Goal: Task Accomplishment & Management: Complete application form

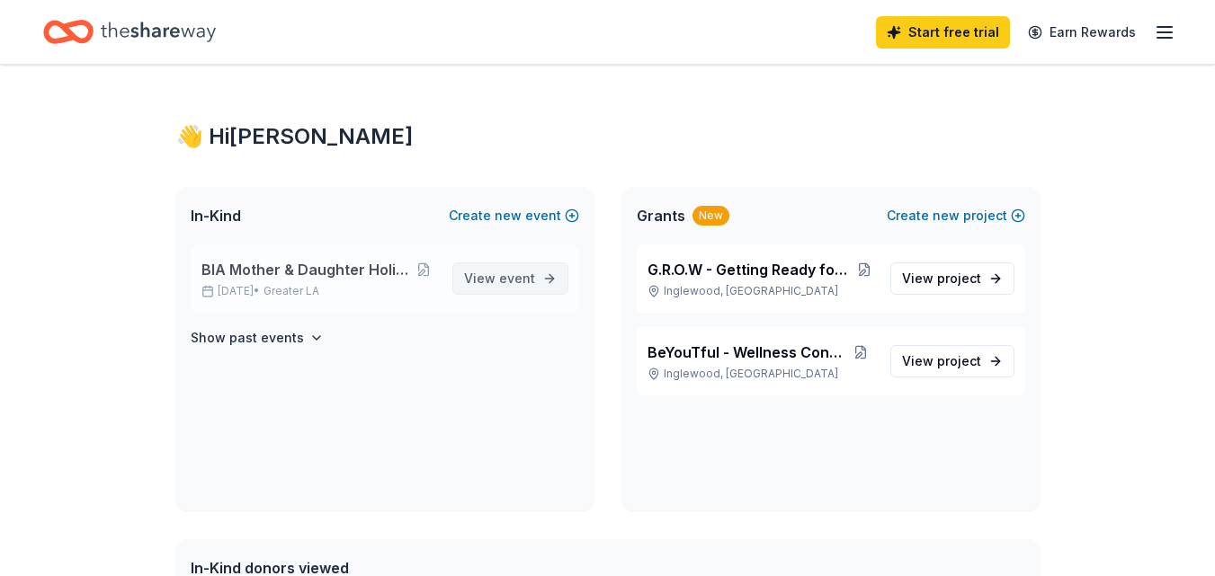
click at [490, 279] on span "View event" at bounding box center [499, 279] width 71 height 22
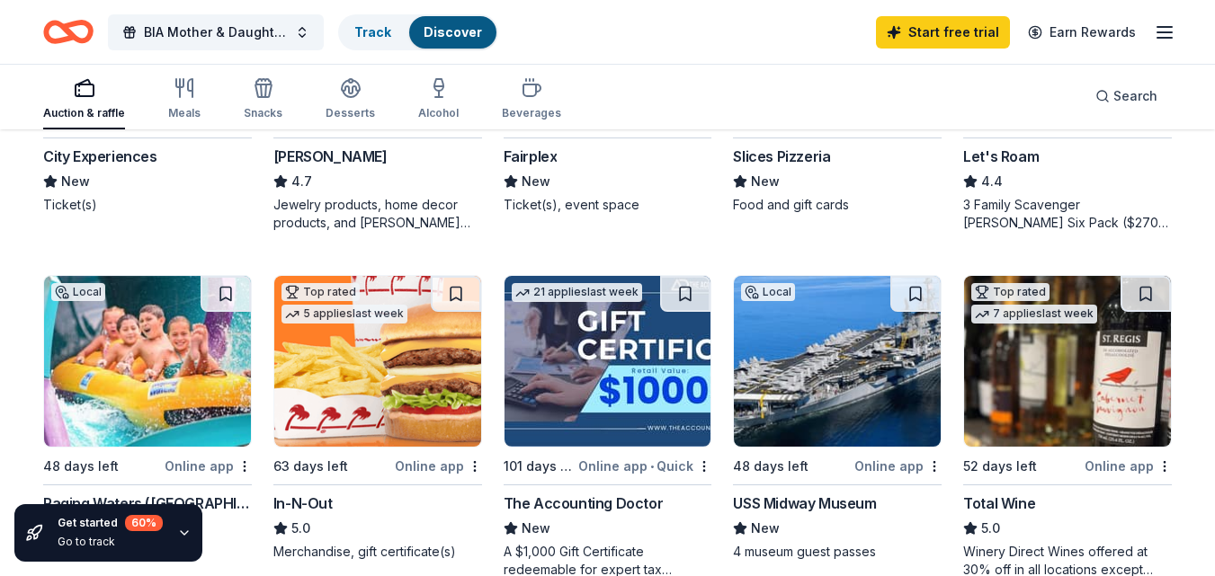
scroll to position [1169, 0]
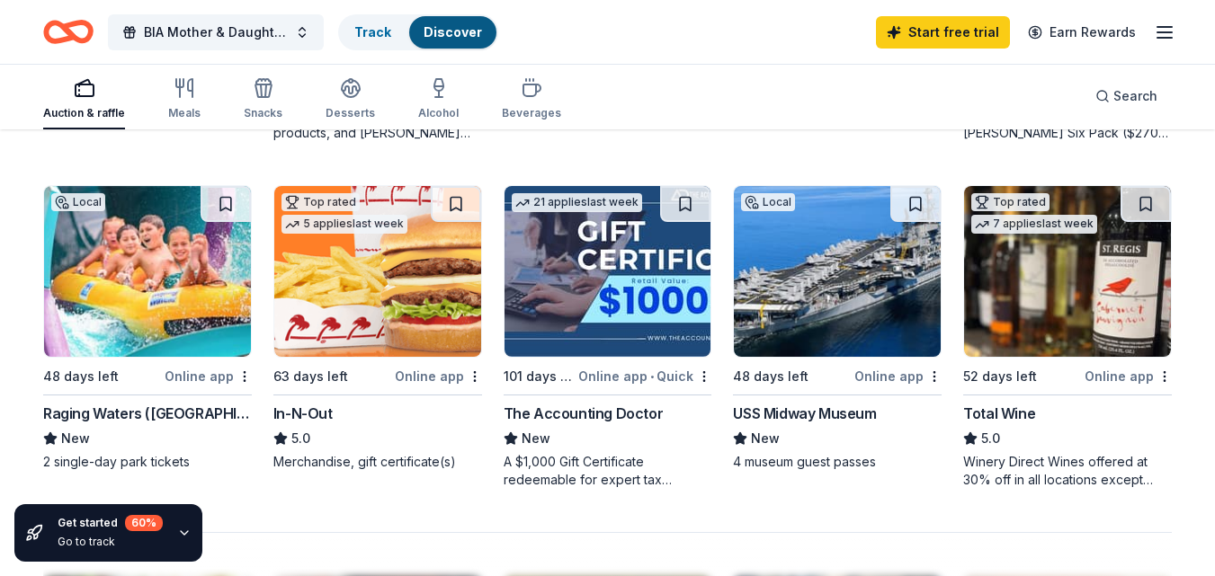
click at [352, 297] on img at bounding box center [377, 271] width 207 height 171
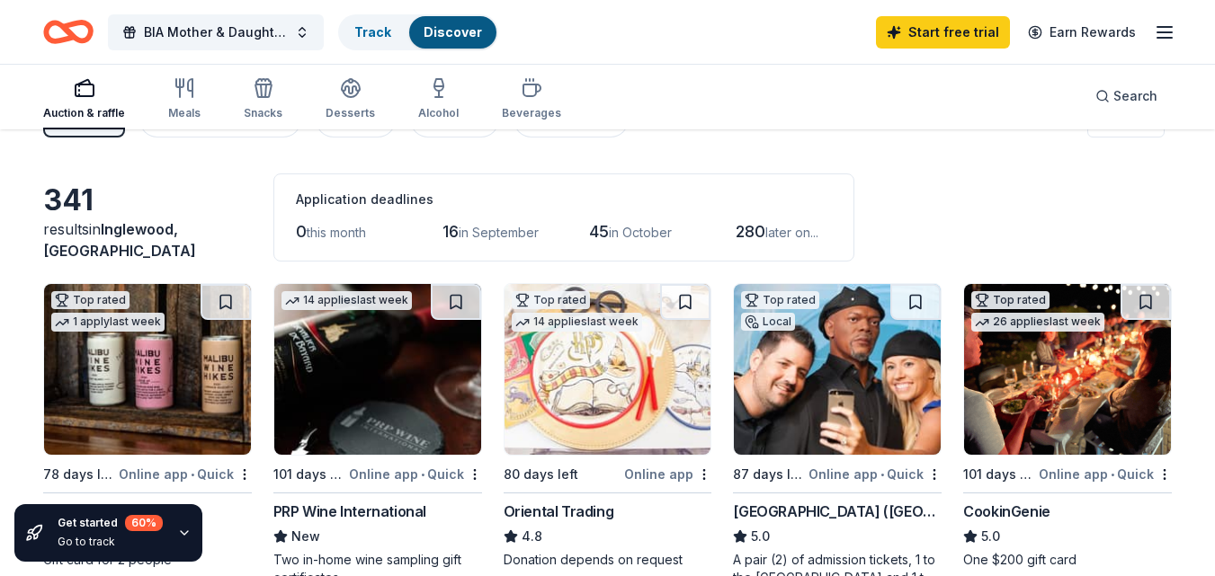
scroll to position [0, 0]
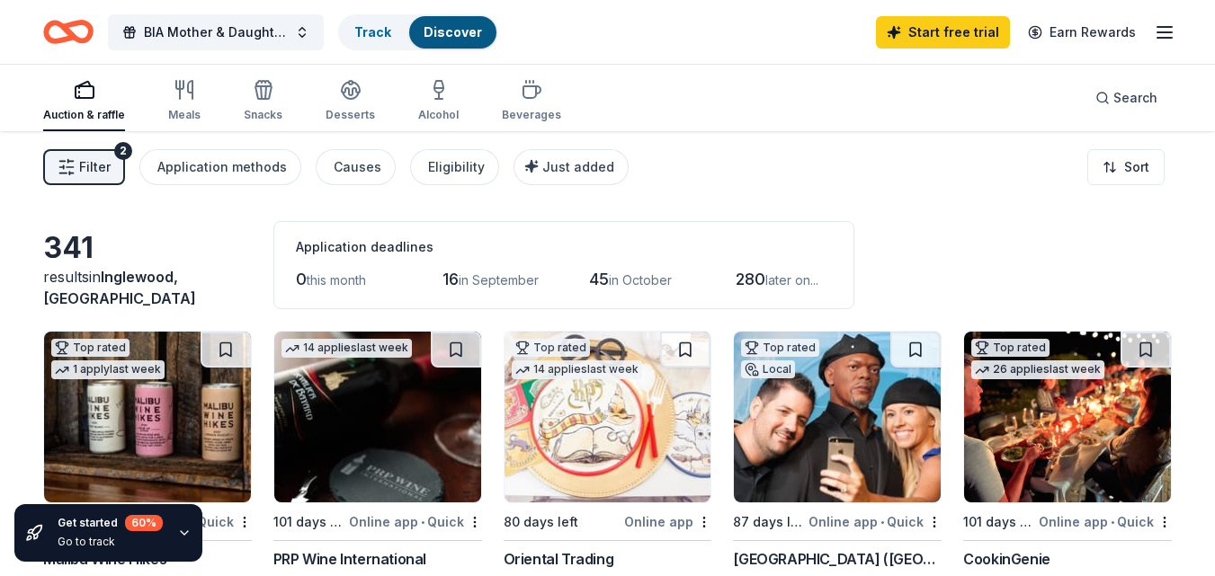
click at [493, 282] on span "in September" at bounding box center [499, 279] width 80 height 15
click at [472, 278] on span "in September" at bounding box center [499, 279] width 80 height 15
click at [765, 281] on span "280" at bounding box center [751, 279] width 30 height 19
click at [523, 95] on icon "button" at bounding box center [531, 92] width 17 height 12
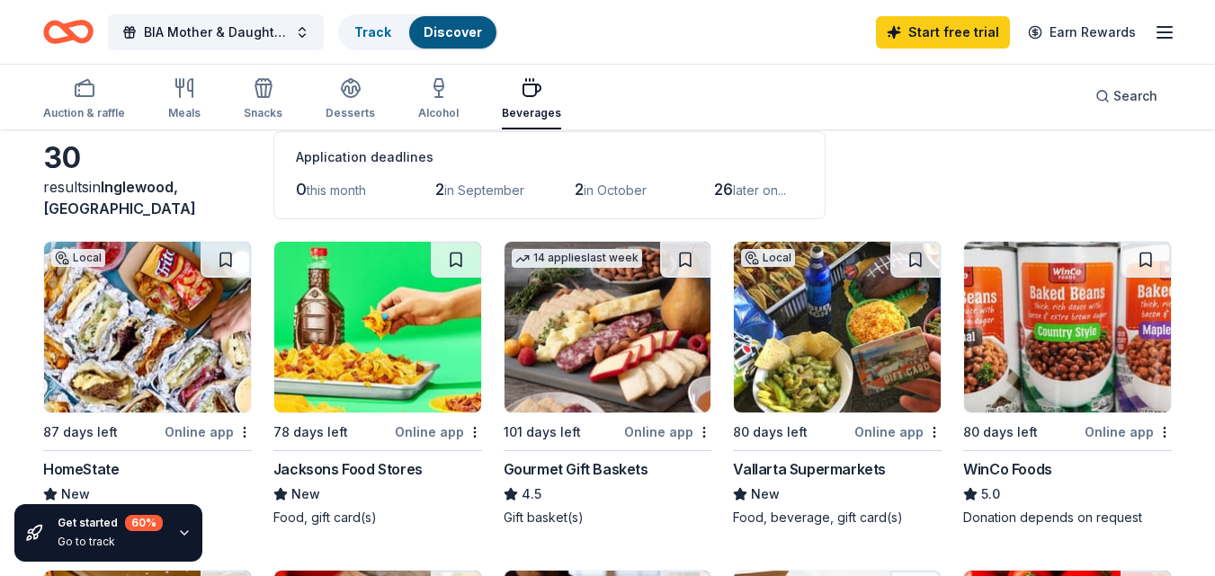
scroll to position [180, 0]
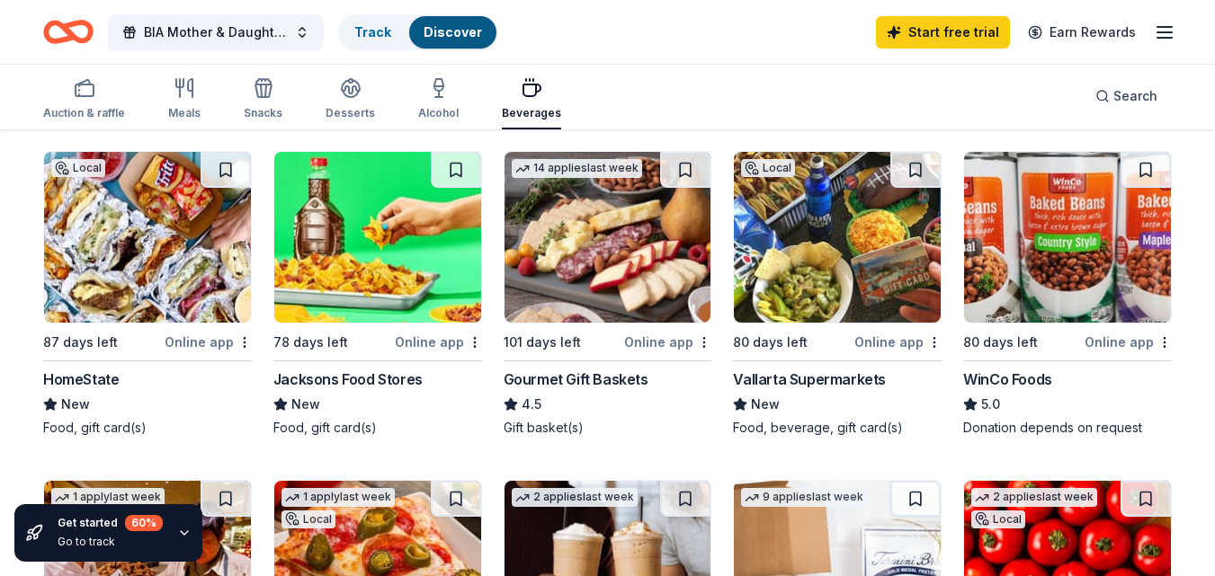
click at [567, 270] on img at bounding box center [607, 237] width 207 height 171
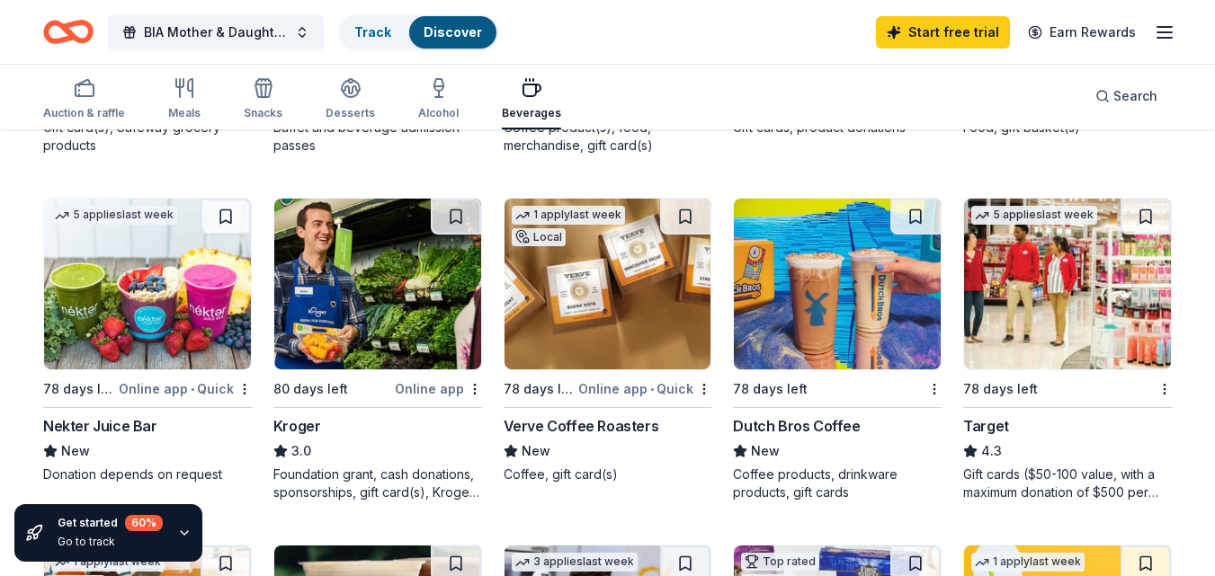
scroll to position [899, 0]
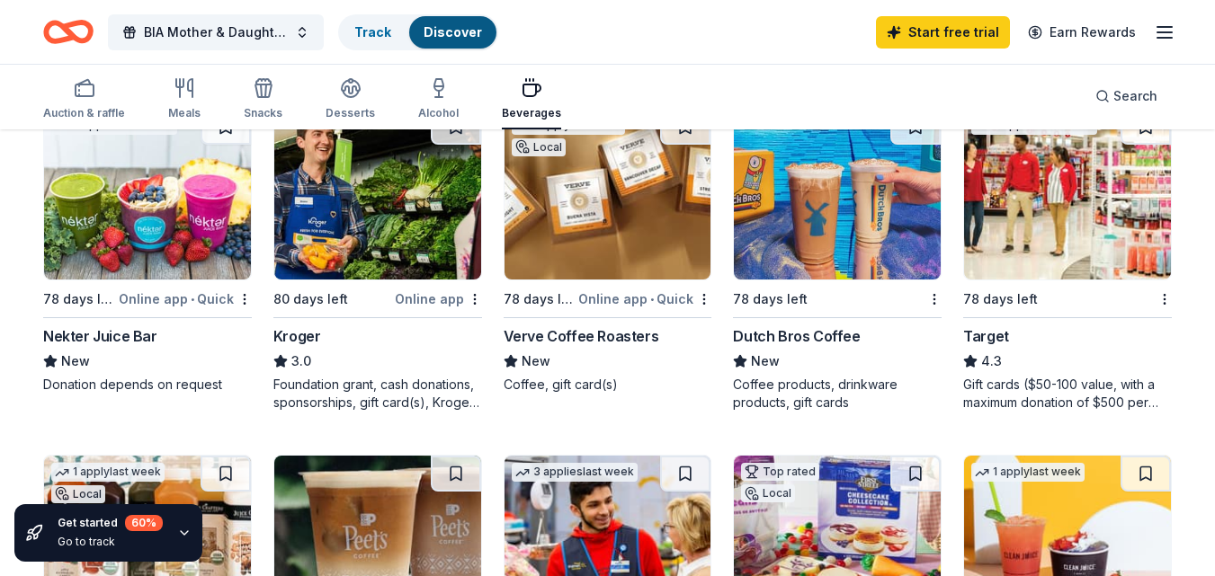
click at [1091, 240] on img at bounding box center [1067, 194] width 207 height 171
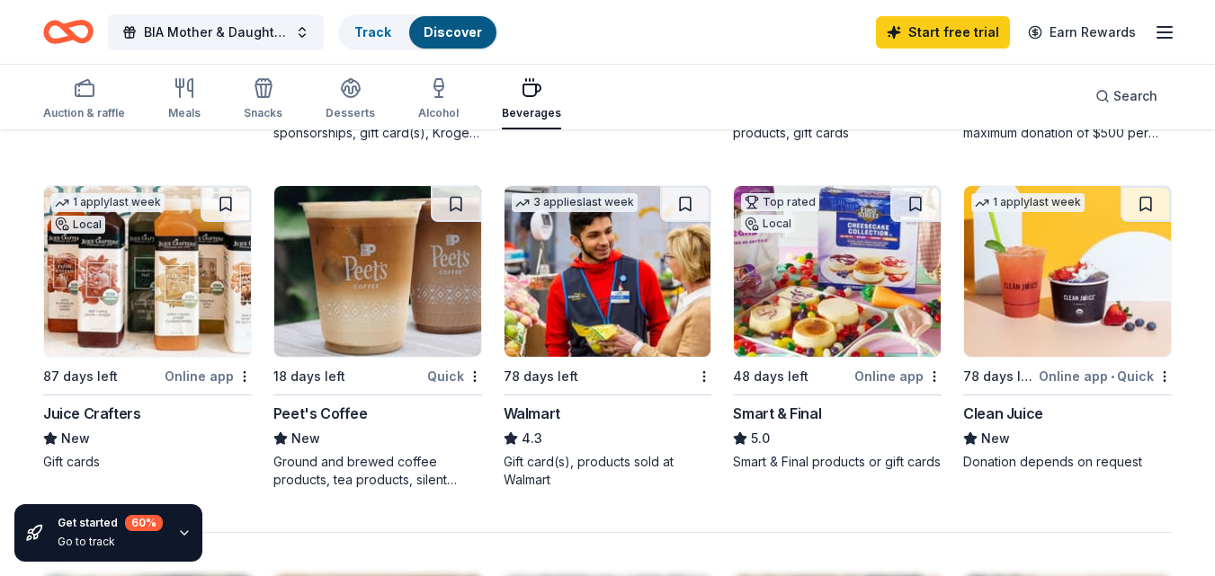
scroll to position [0, 0]
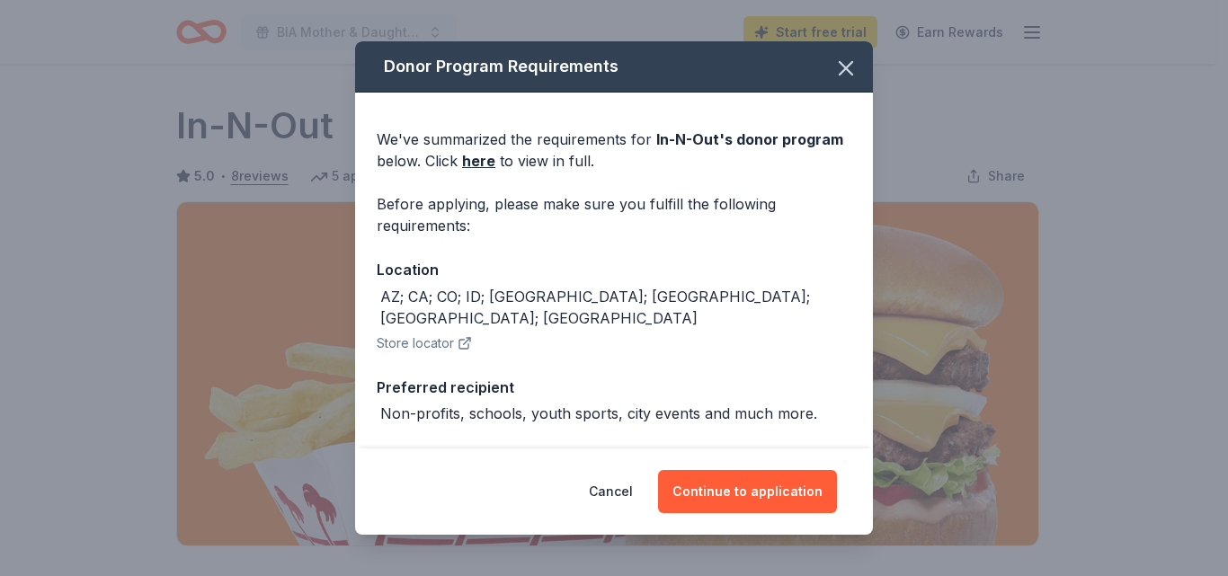
scroll to position [270, 0]
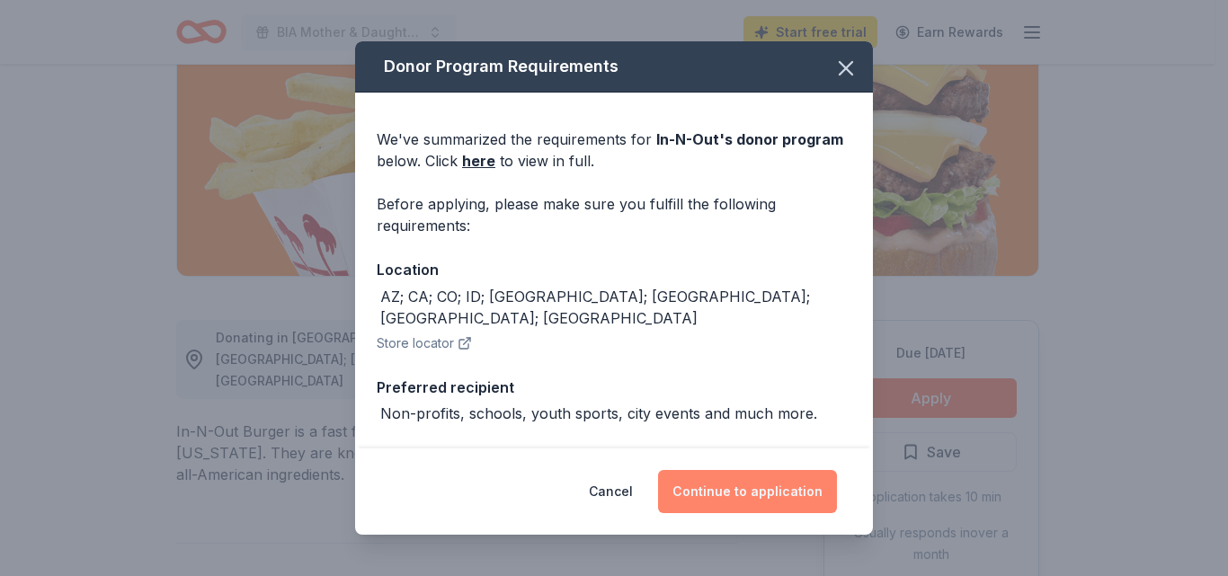
click at [764, 489] on button "Continue to application" at bounding box center [747, 491] width 179 height 43
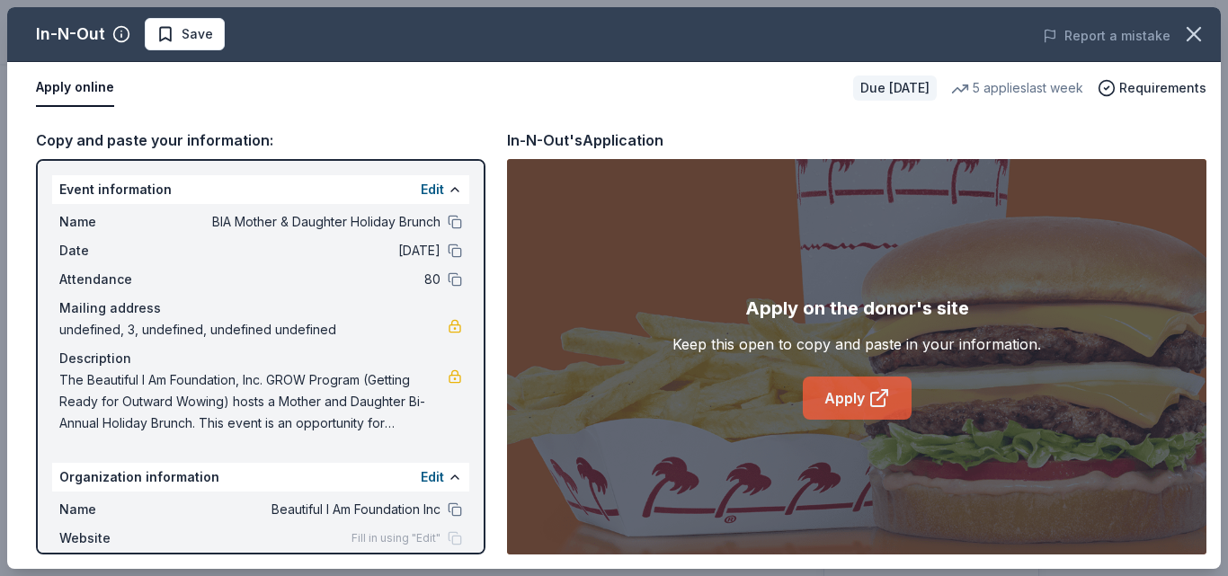
click at [827, 390] on link "Apply" at bounding box center [857, 398] width 109 height 43
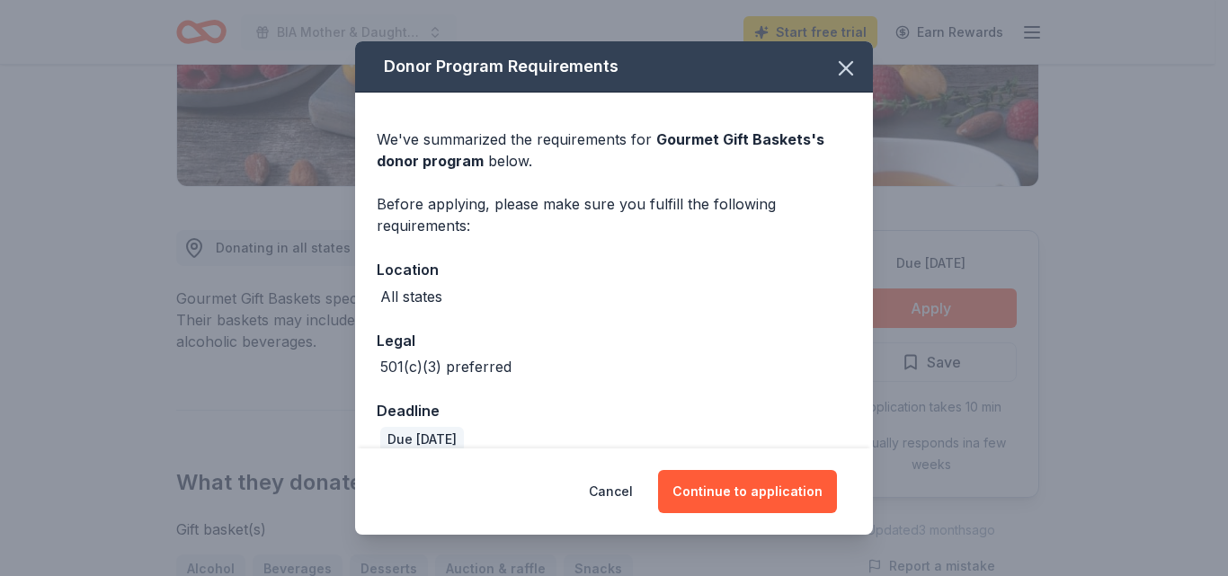
scroll to position [360, 0]
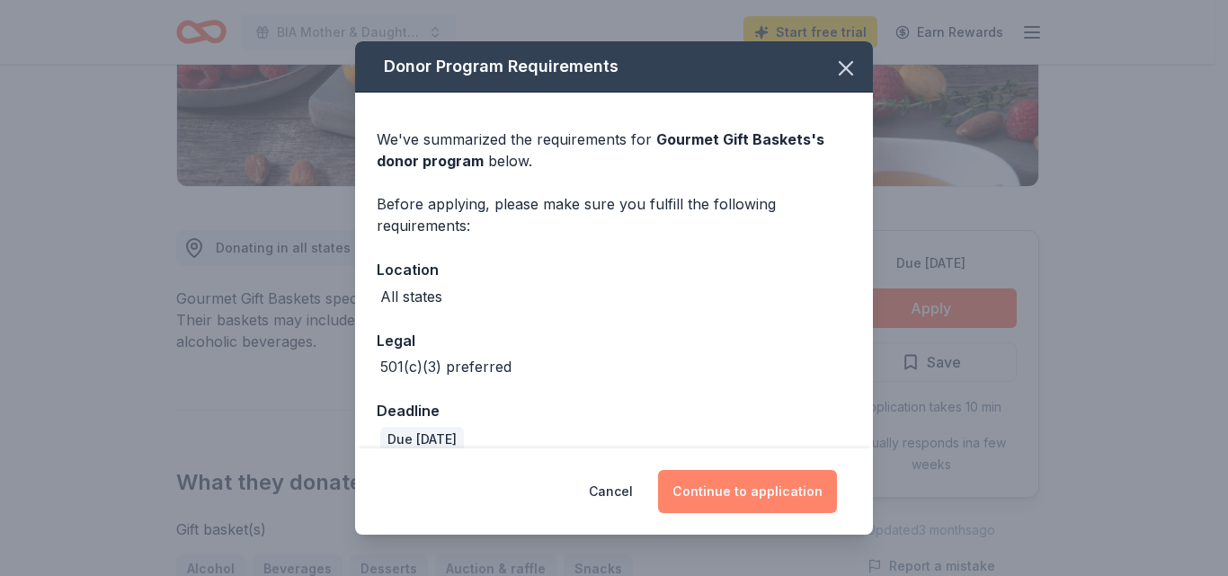
click at [745, 489] on button "Continue to application" at bounding box center [747, 491] width 179 height 43
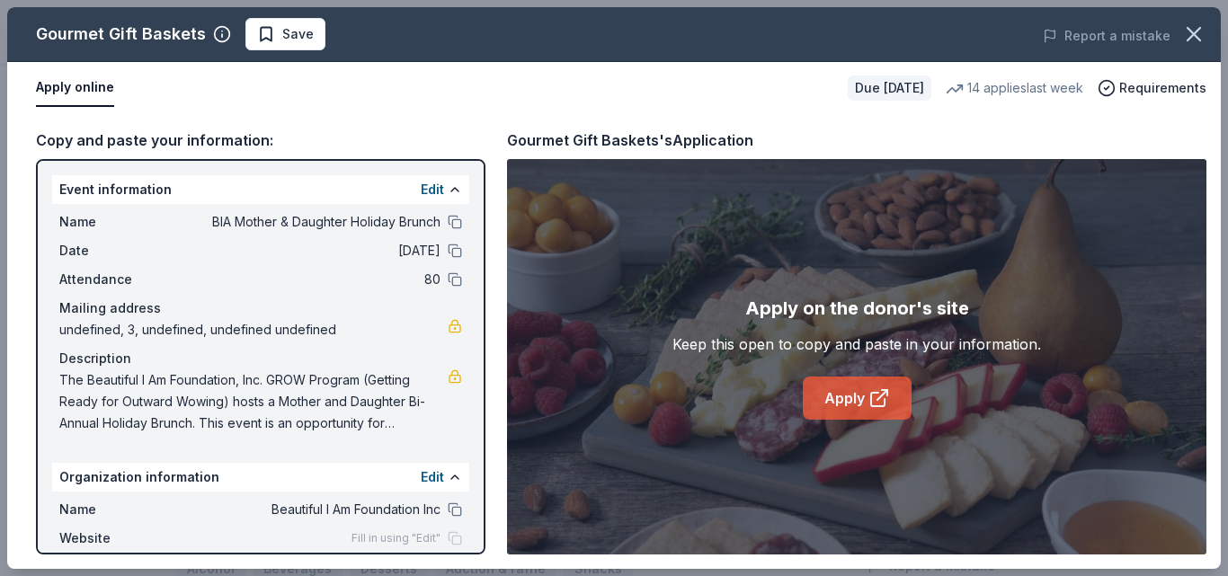
click at [828, 398] on link "Apply" at bounding box center [857, 398] width 109 height 43
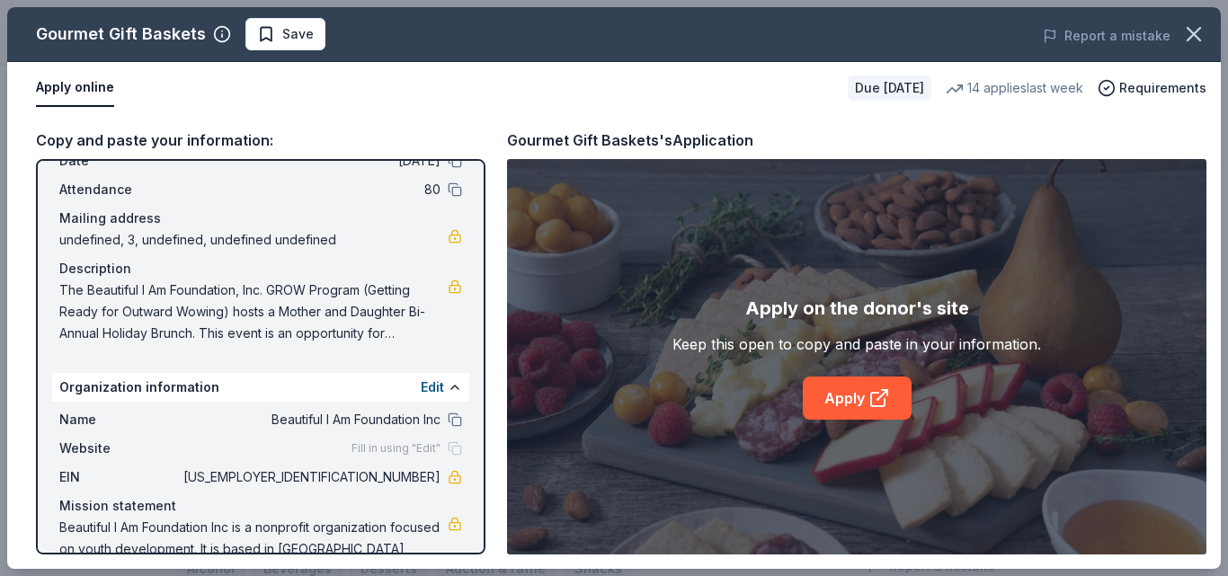
scroll to position [0, 0]
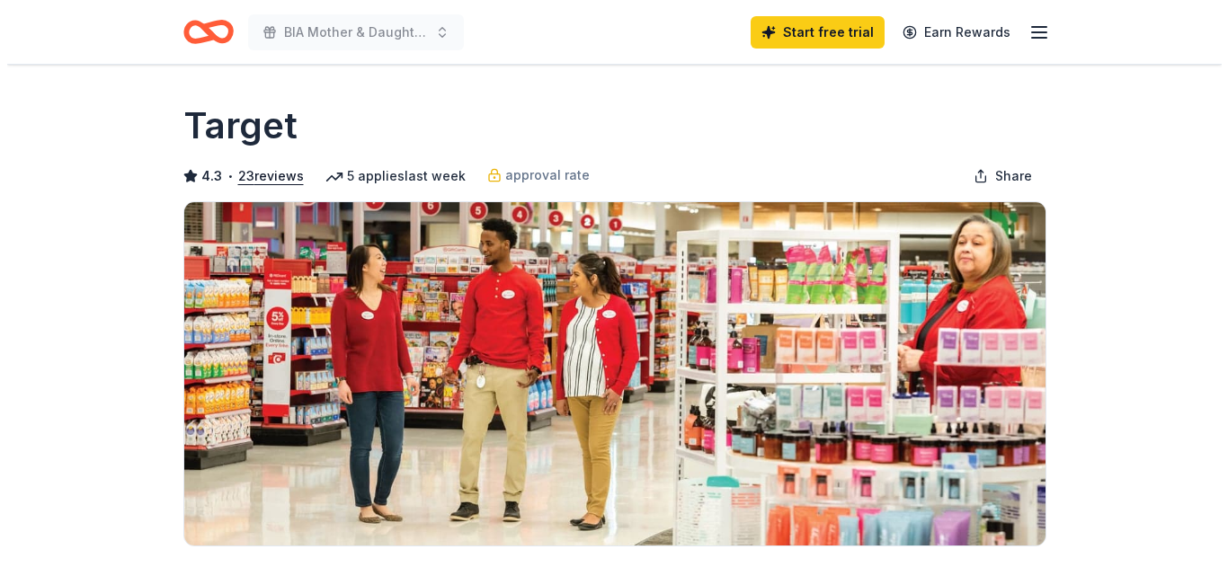
scroll to position [270, 0]
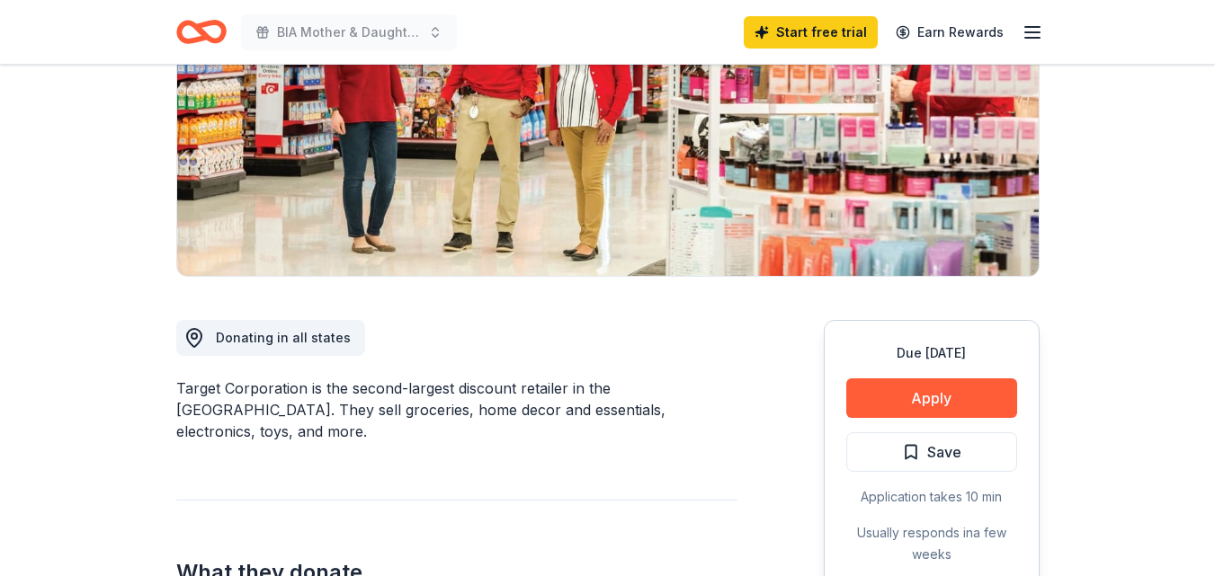
click at [936, 401] on button "Apply" at bounding box center [931, 399] width 171 height 40
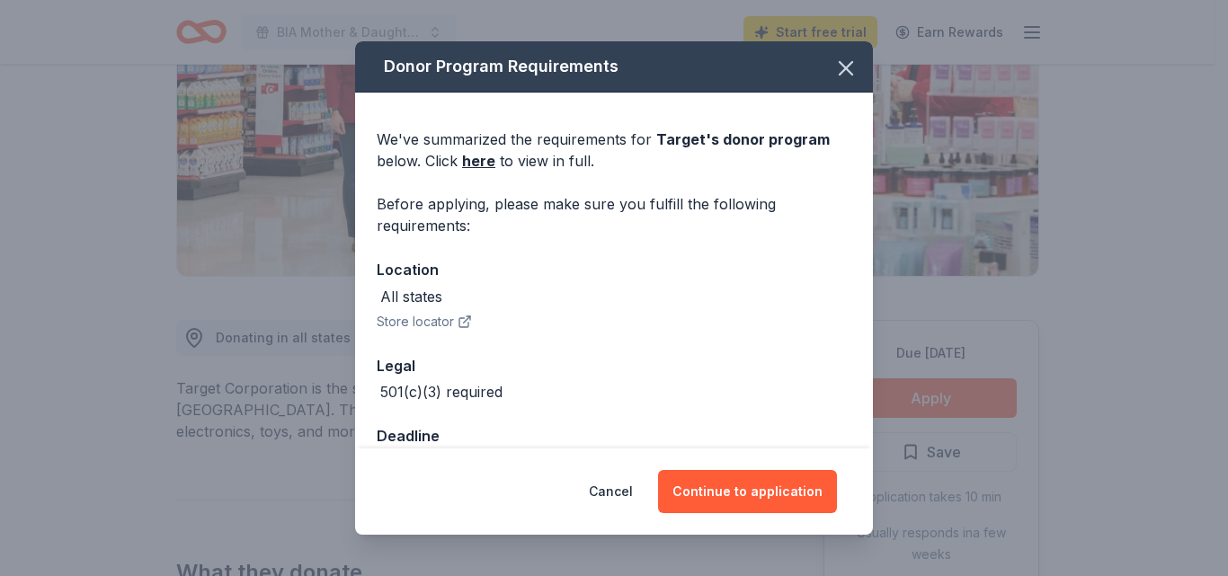
click at [434, 326] on button "Store locator" at bounding box center [424, 322] width 95 height 22
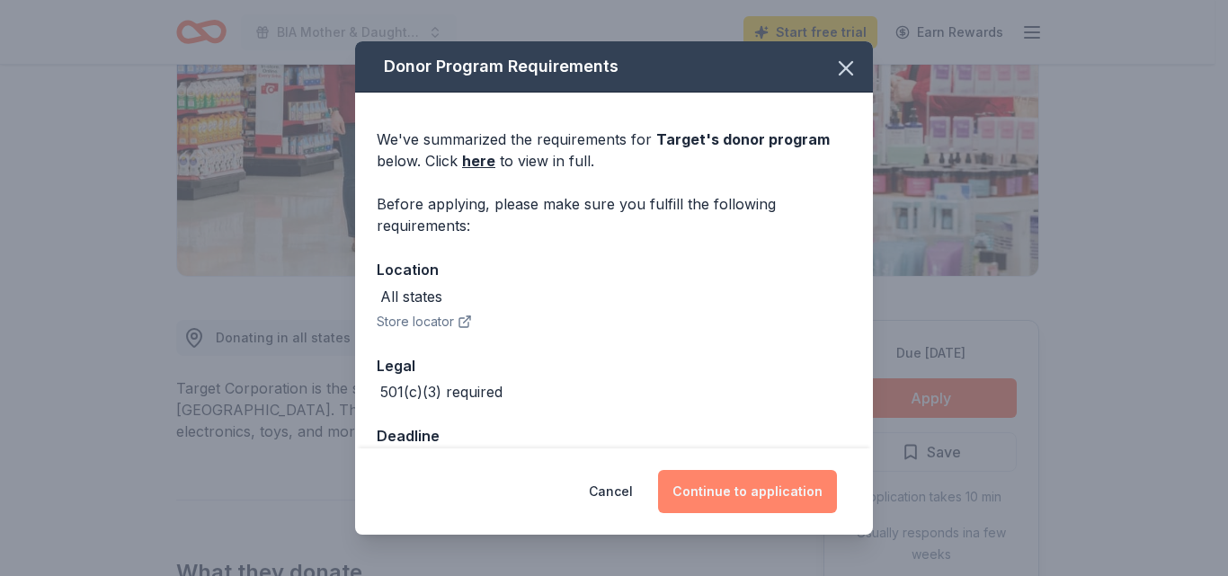
click at [727, 494] on button "Continue to application" at bounding box center [747, 491] width 179 height 43
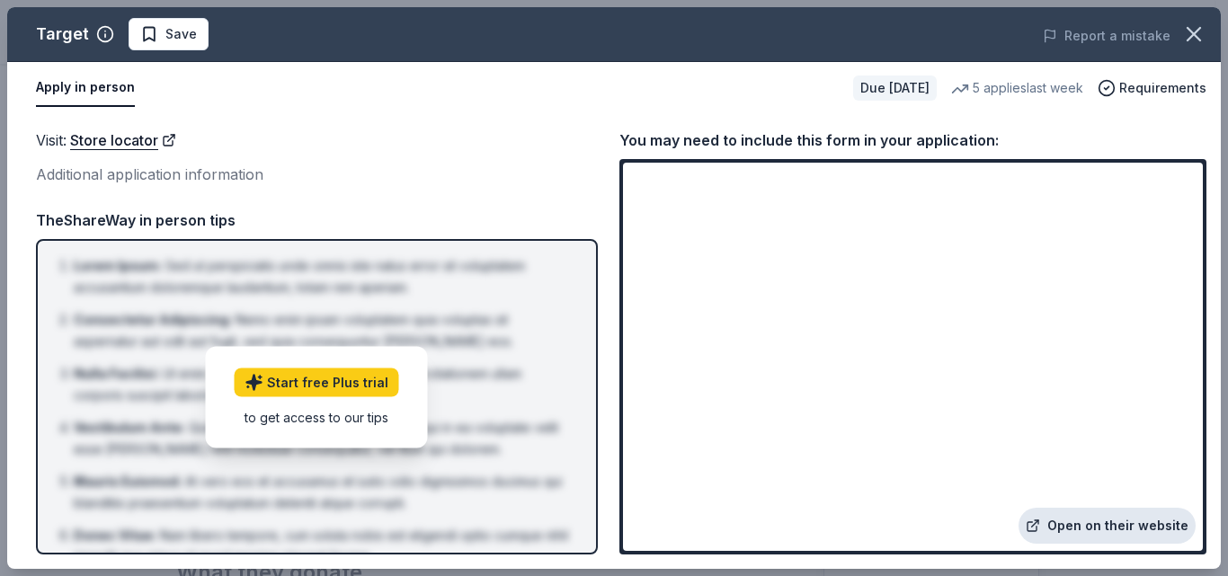
click at [1108, 528] on link "Open on their website" at bounding box center [1107, 526] width 177 height 36
